Goal: Information Seeking & Learning: Learn about a topic

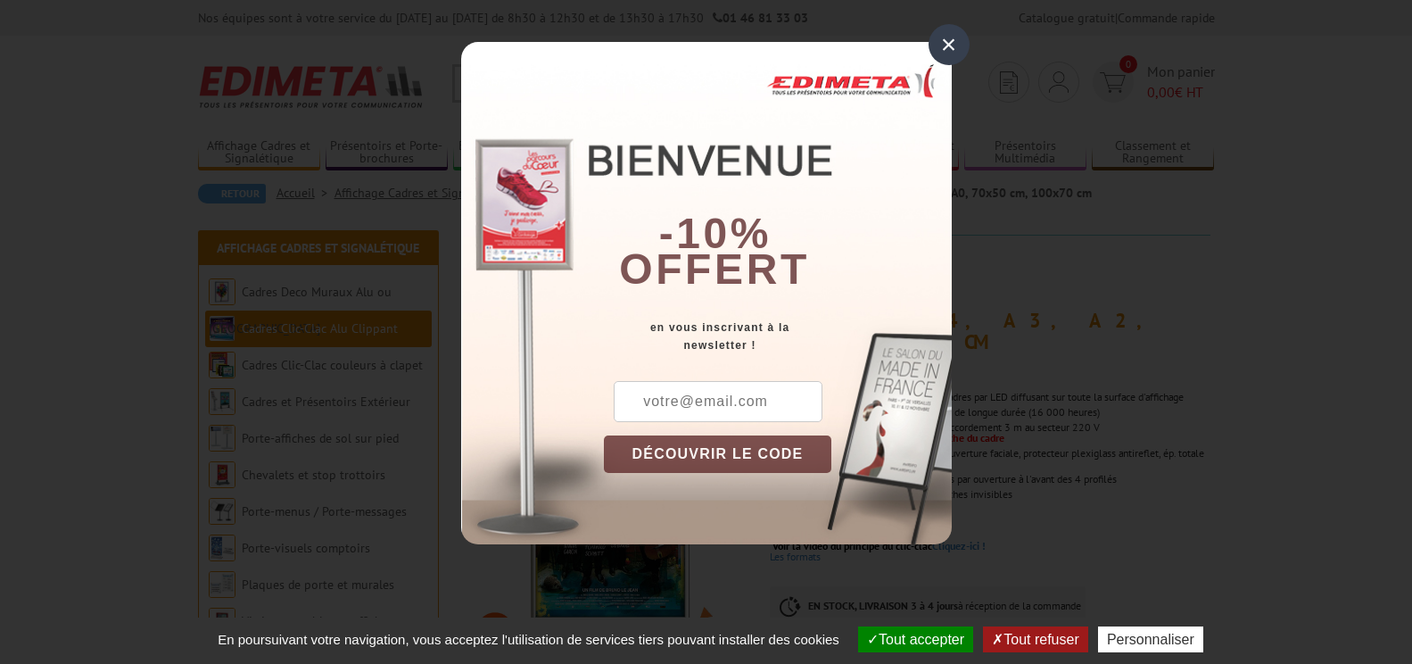
click at [948, 46] on div "×" at bounding box center [949, 44] width 41 height 41
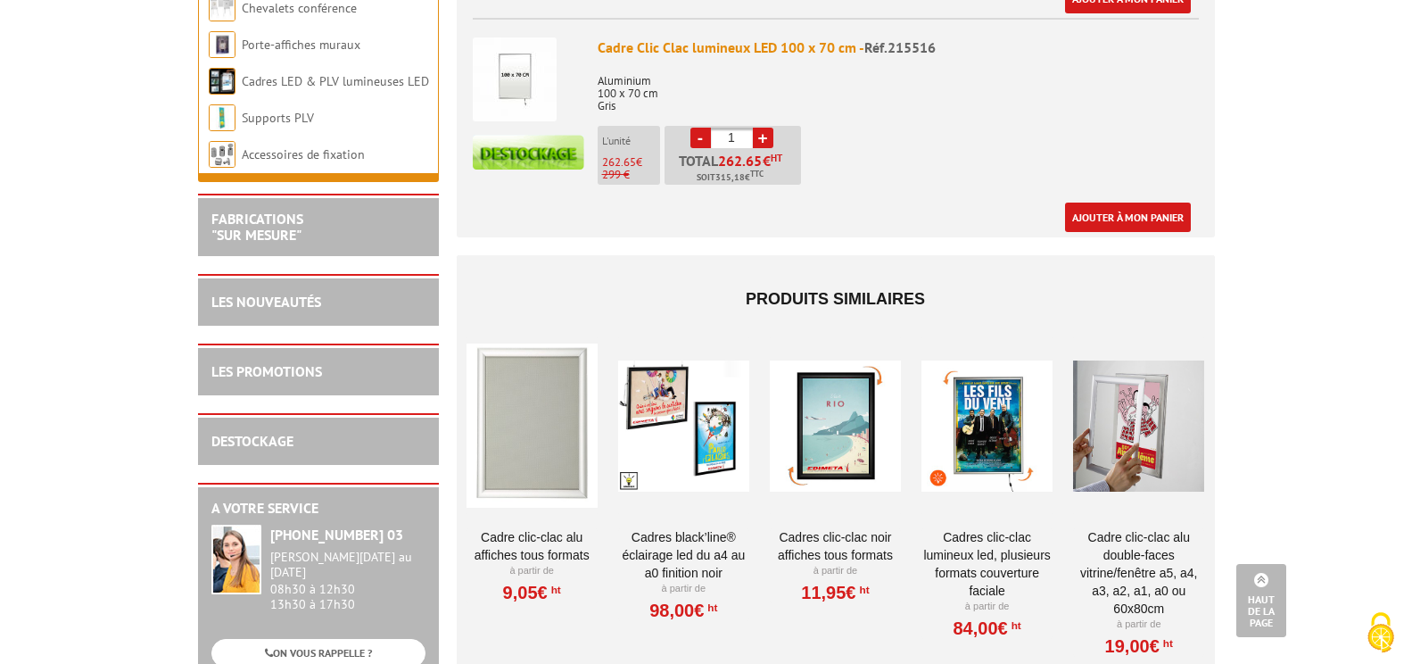
scroll to position [1635, 0]
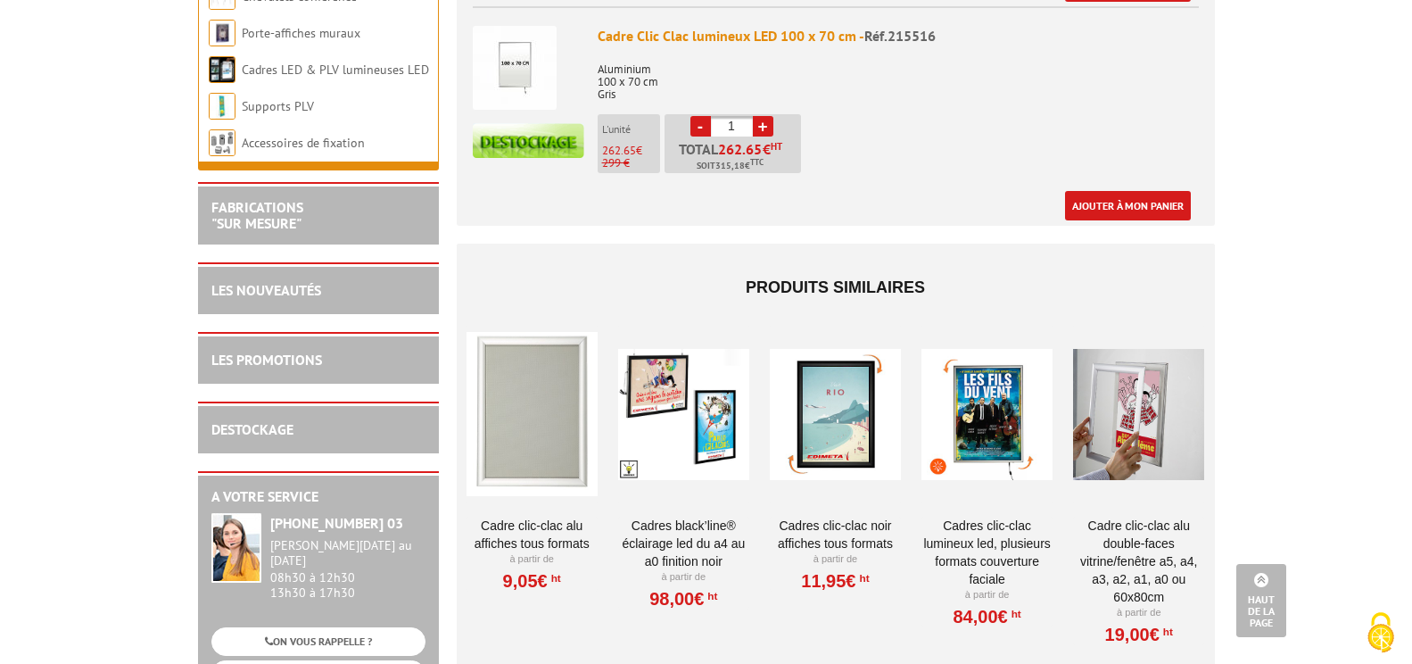
click at [1005, 401] on div at bounding box center [987, 414] width 131 height 178
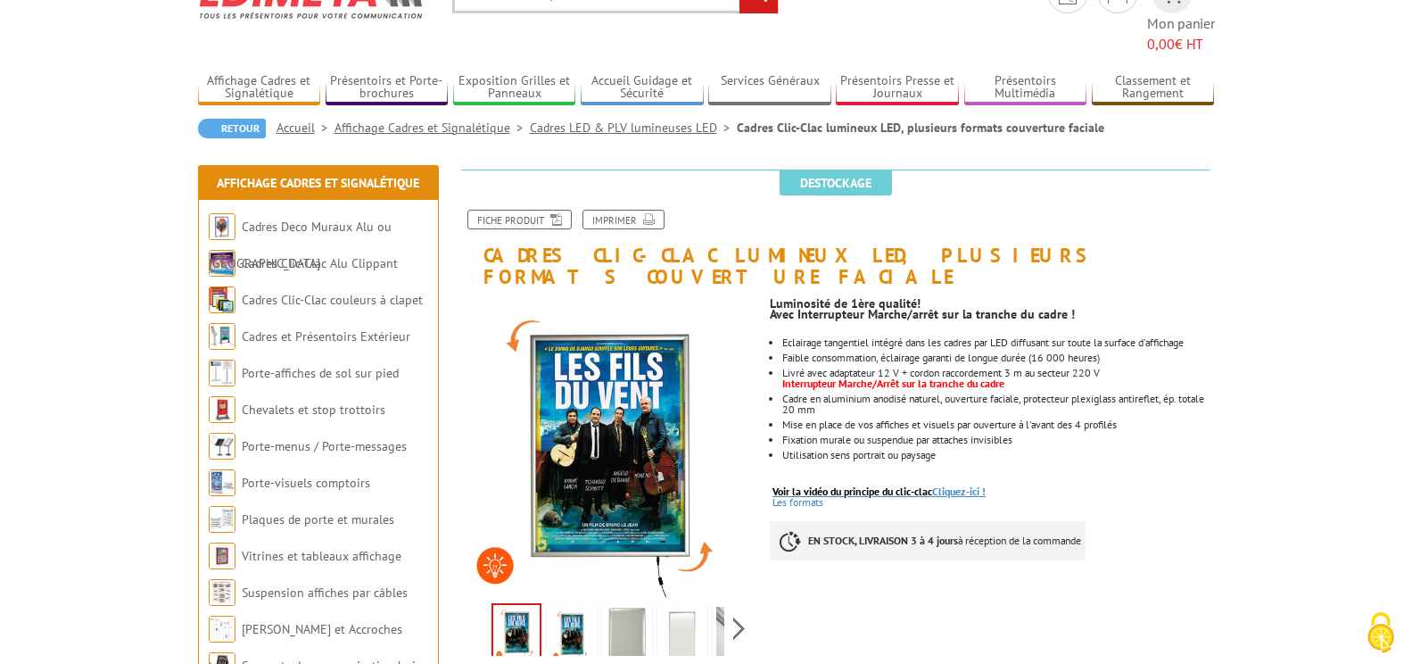
click at [945, 484] on link "Voir la vidéo du principe du clic-clac Cliquez-ici !" at bounding box center [879, 490] width 213 height 13
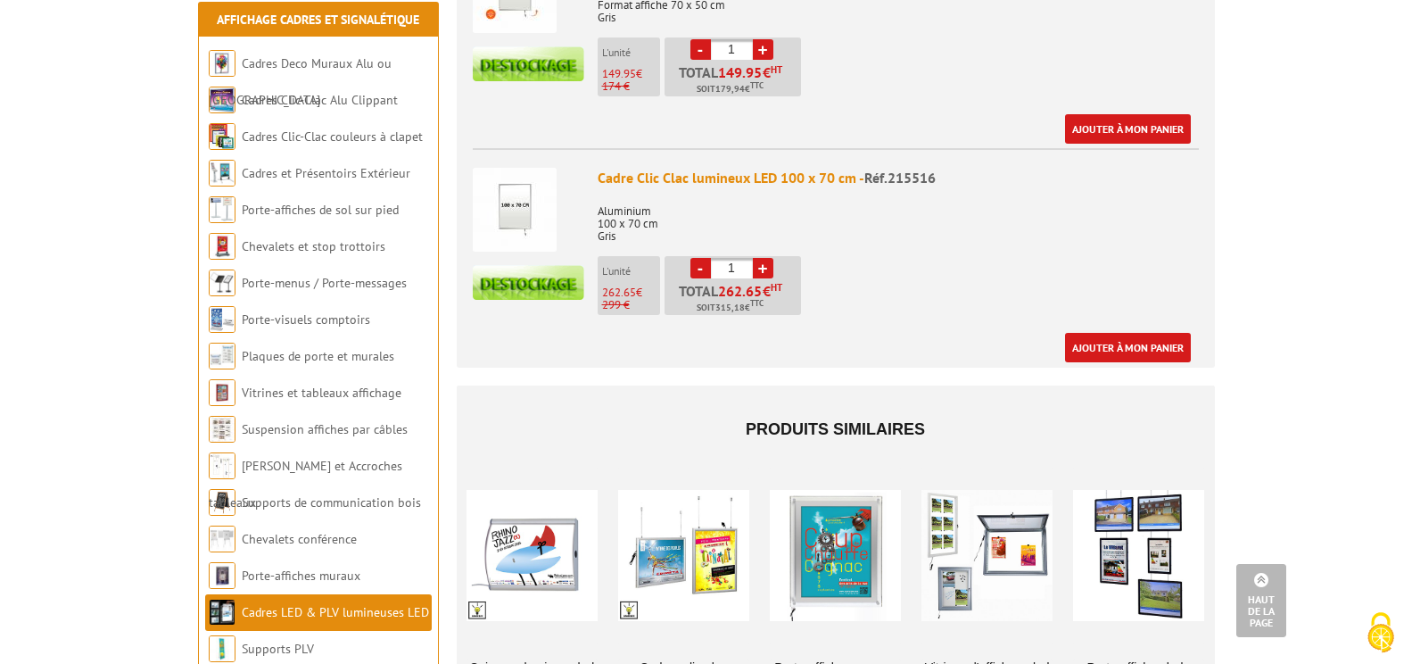
scroll to position [1606, 0]
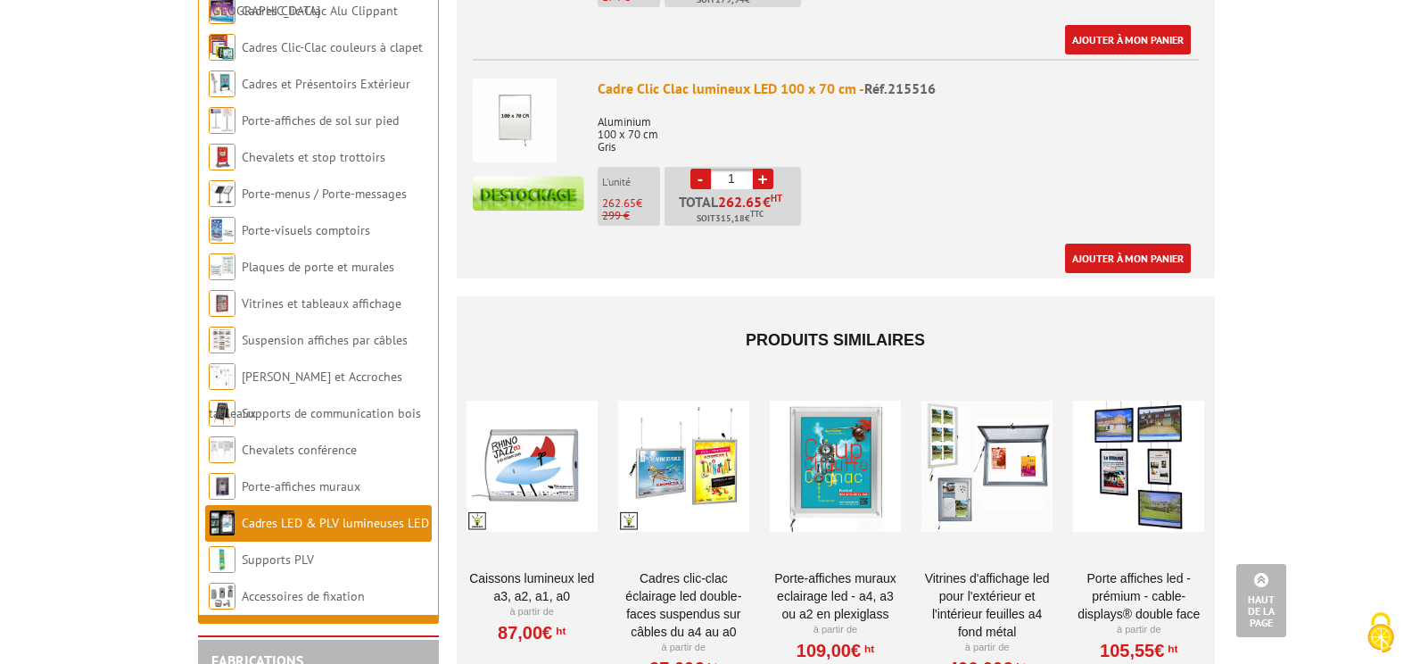
click at [534, 412] on div at bounding box center [532, 466] width 131 height 178
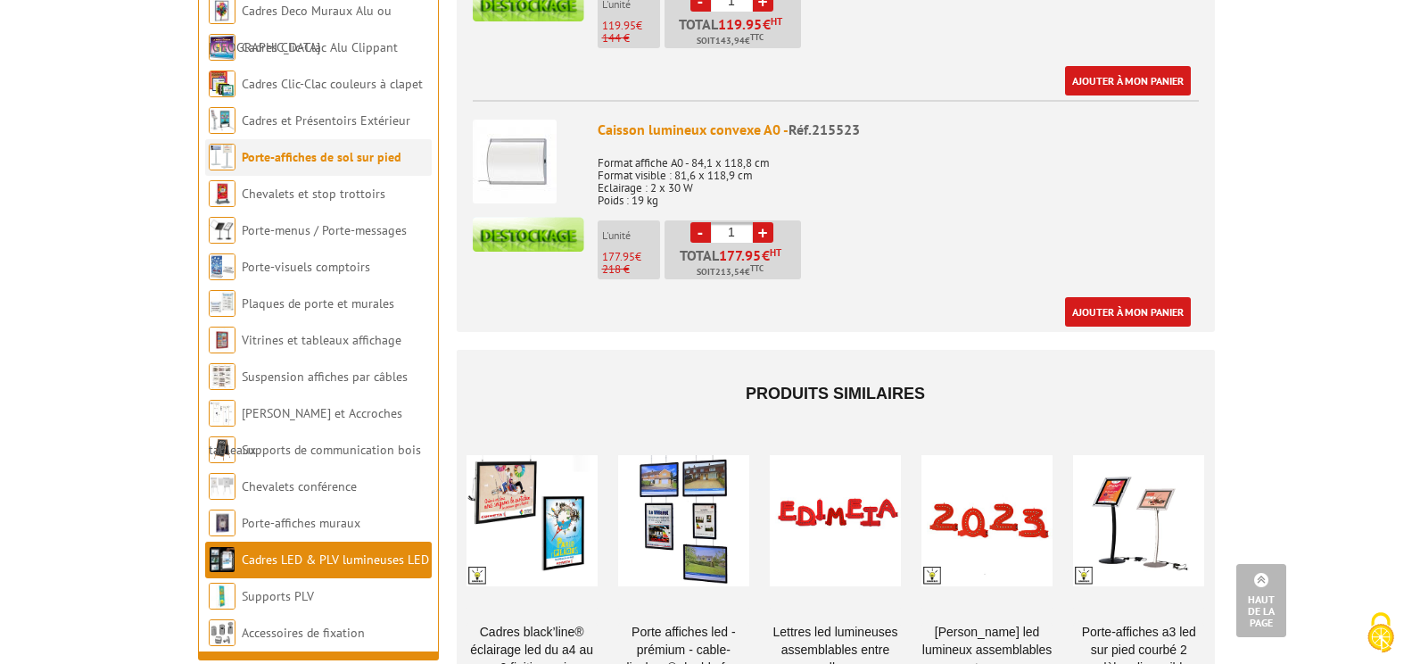
scroll to position [1249, 0]
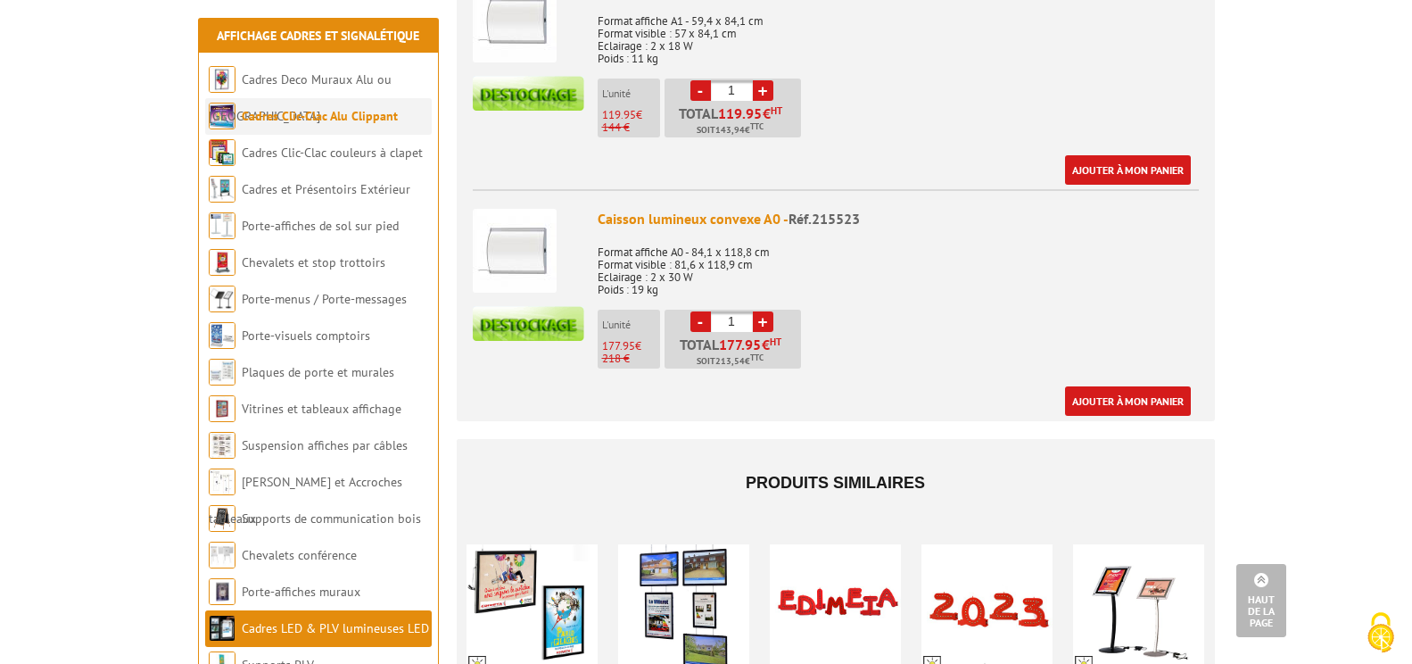
click at [310, 114] on link "Cadres Clic-Clac Alu Clippant" at bounding box center [320, 116] width 156 height 16
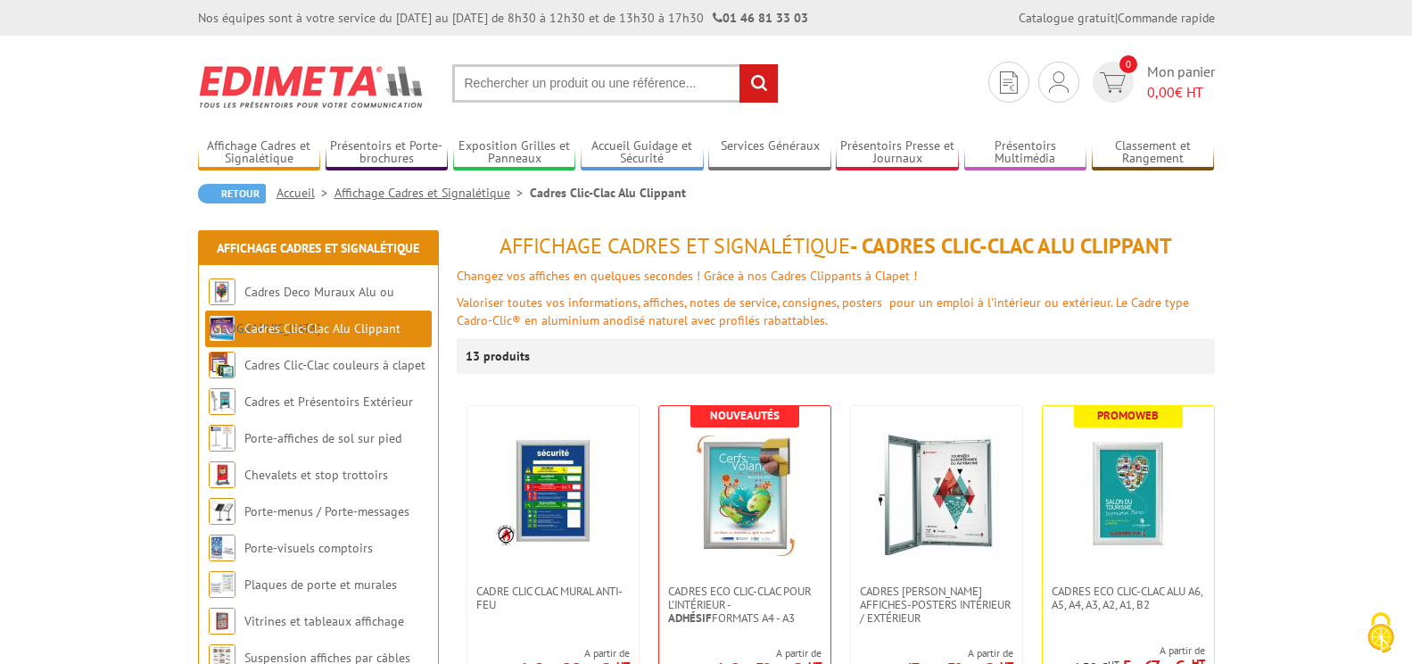
scroll to position [89, 0]
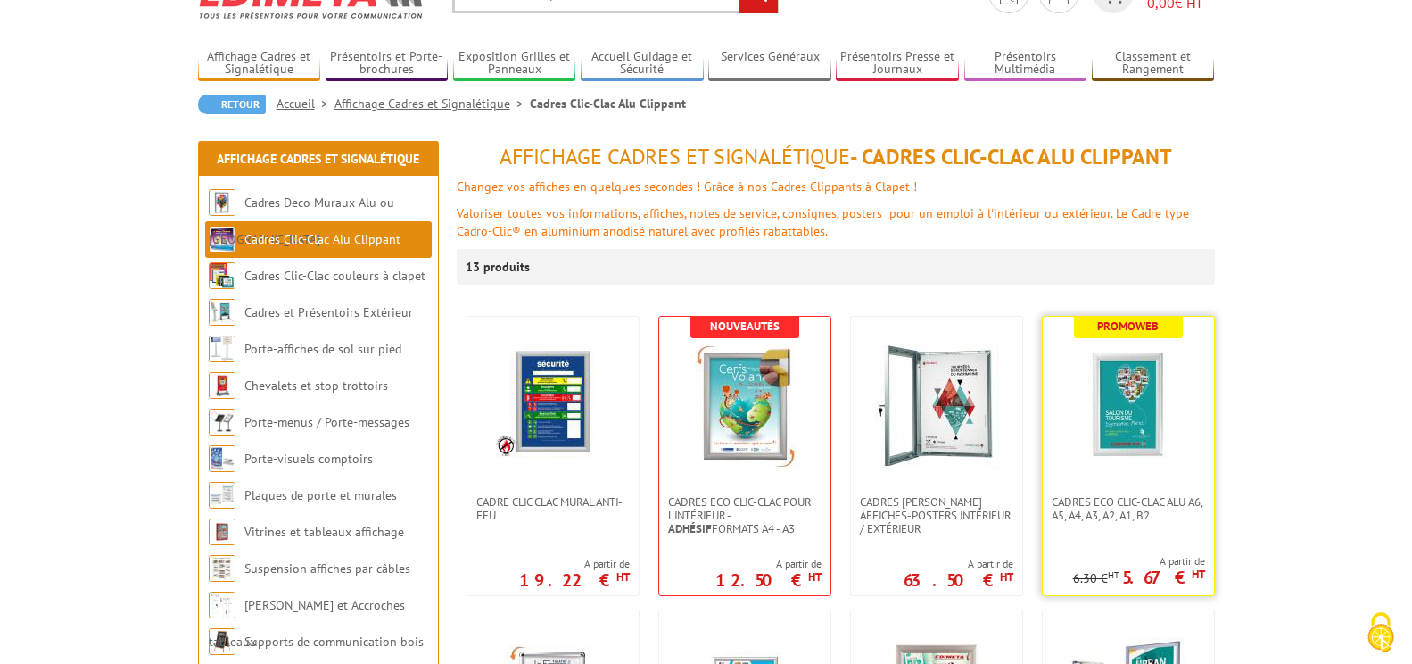
click at [1128, 428] on img at bounding box center [1128, 405] width 125 height 125
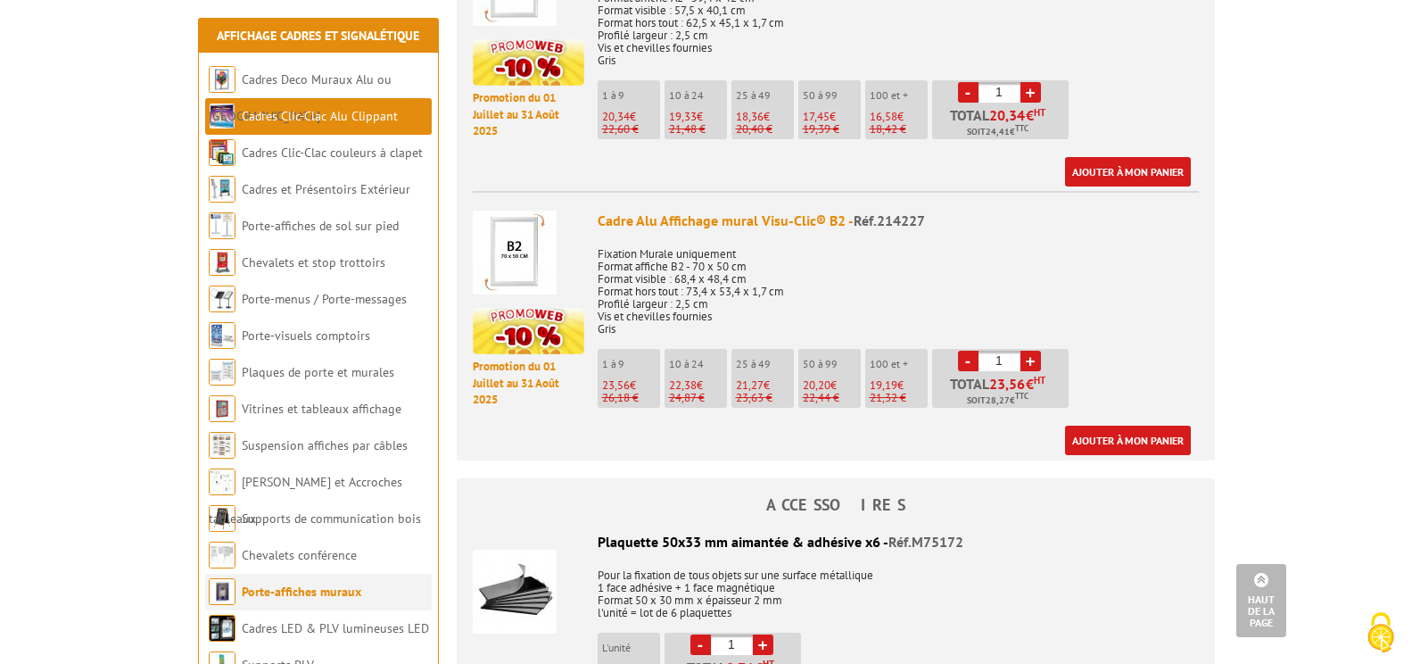
scroll to position [2052, 0]
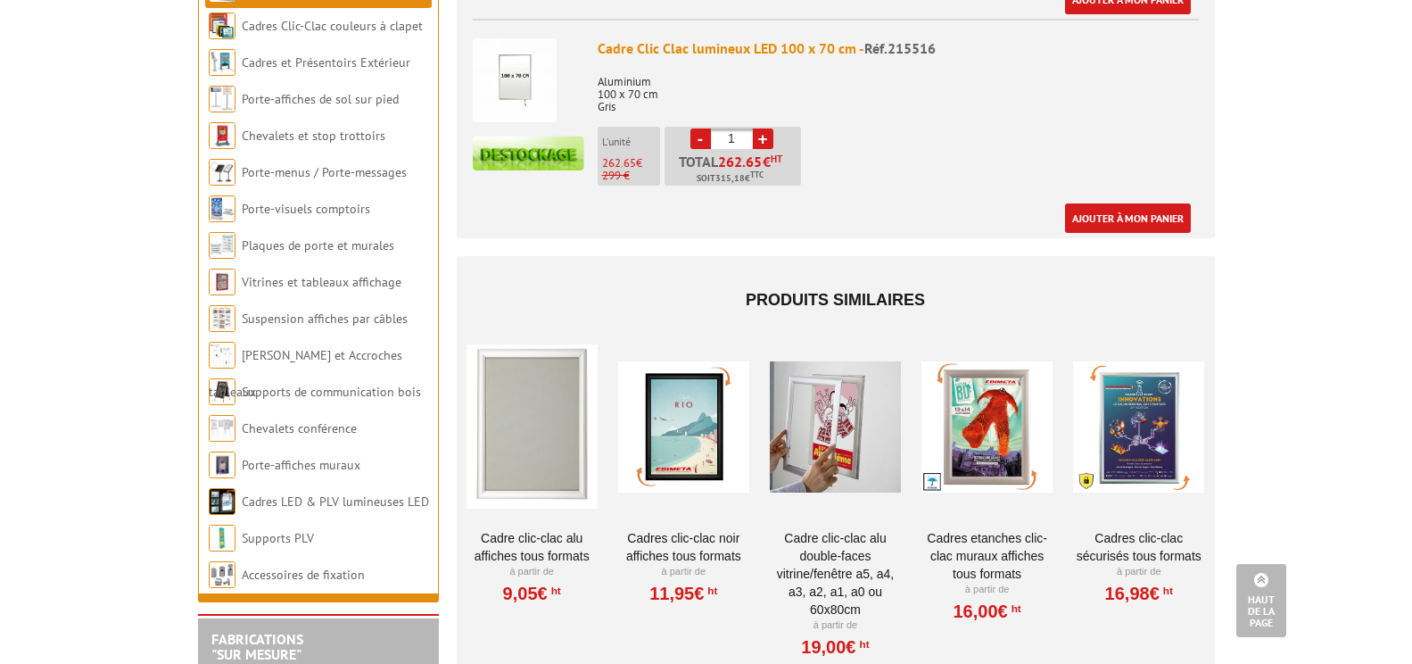
scroll to position [1635, 0]
